Goal: Task Accomplishment & Management: Manage account settings

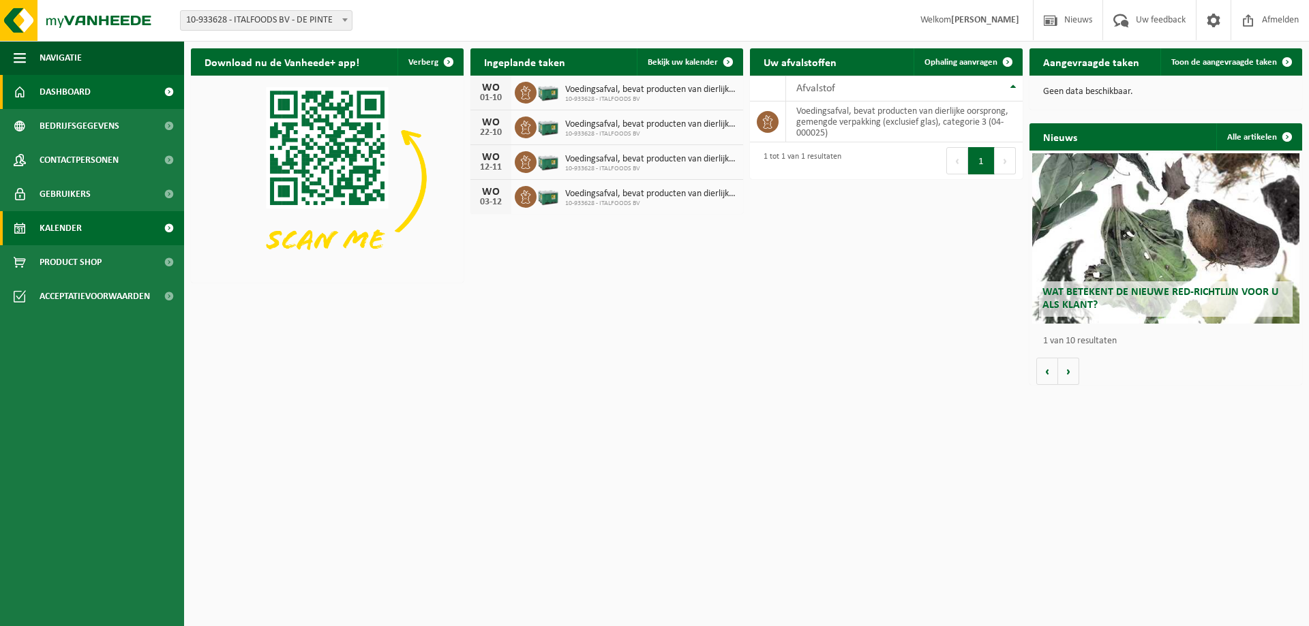
click at [102, 233] on link "Kalender" at bounding box center [92, 228] width 184 height 34
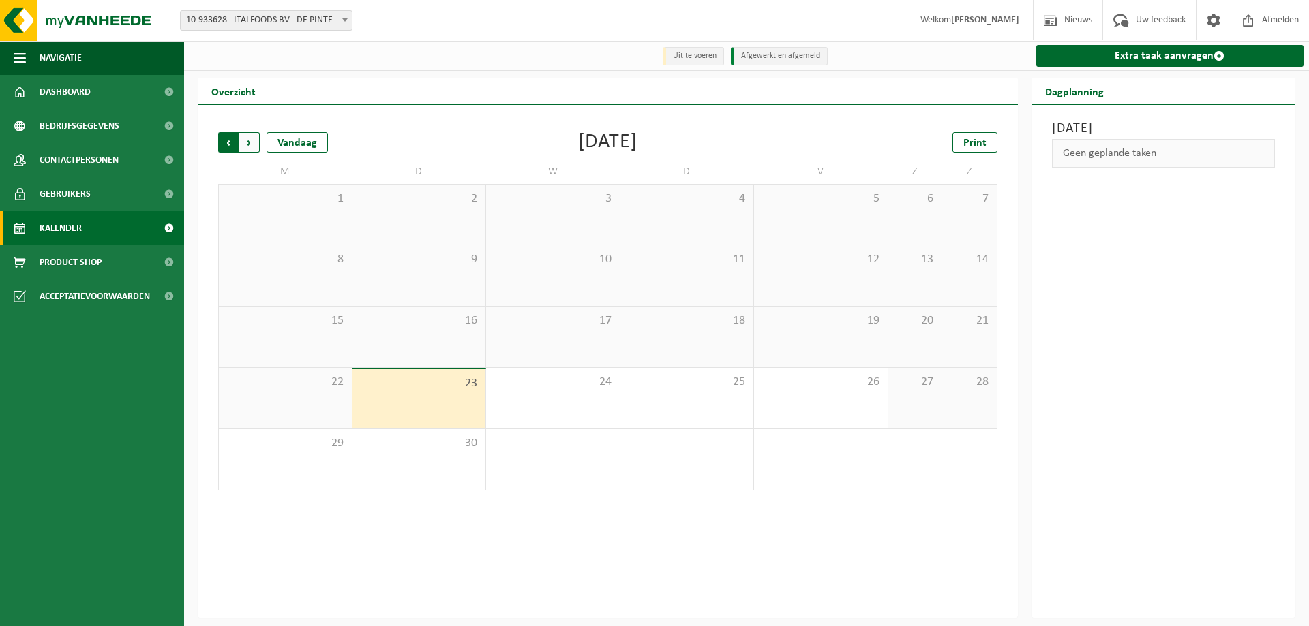
click at [248, 144] on span "Volgende" at bounding box center [249, 142] width 20 height 20
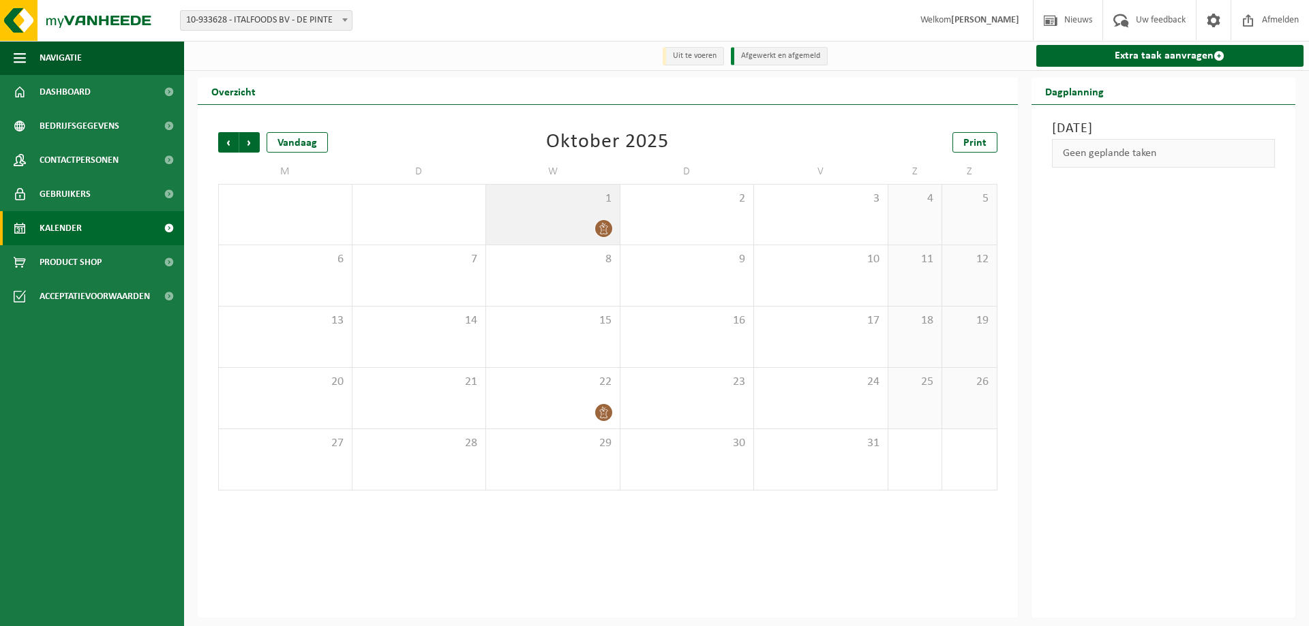
click at [577, 212] on div "1" at bounding box center [553, 215] width 134 height 60
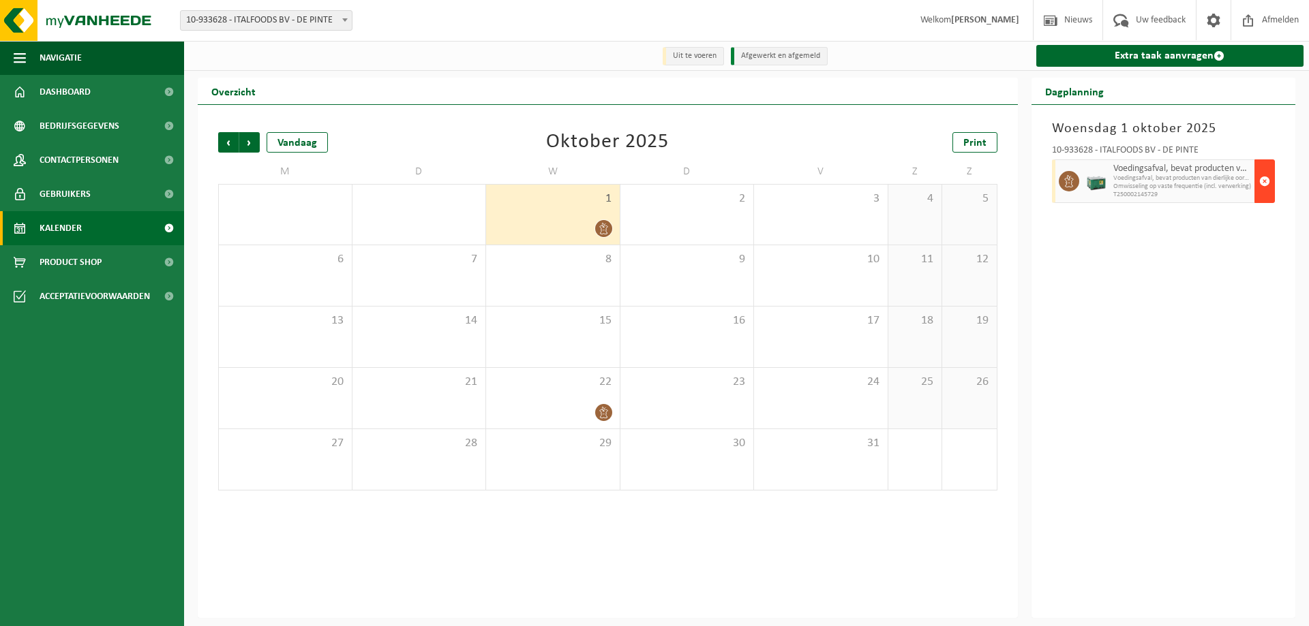
click at [1263, 180] on span "button" at bounding box center [1264, 181] width 11 height 27
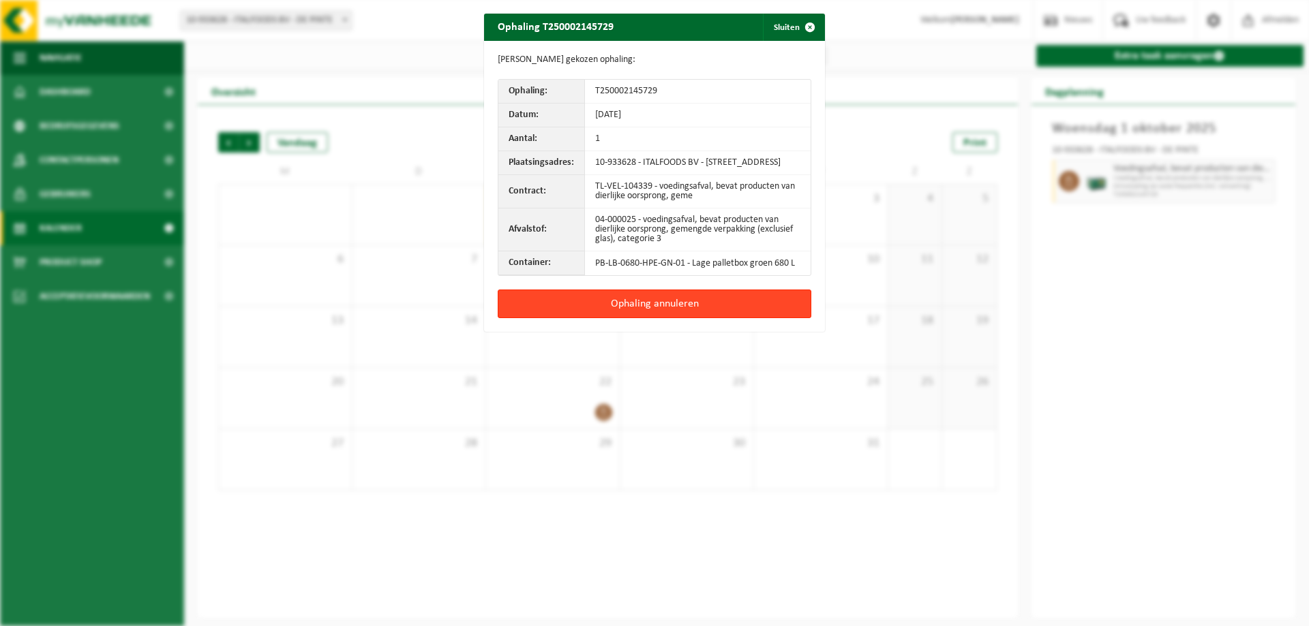
click at [650, 316] on button "Ophaling annuleren" at bounding box center [655, 304] width 314 height 29
